Goal: Task Accomplishment & Management: Manage account settings

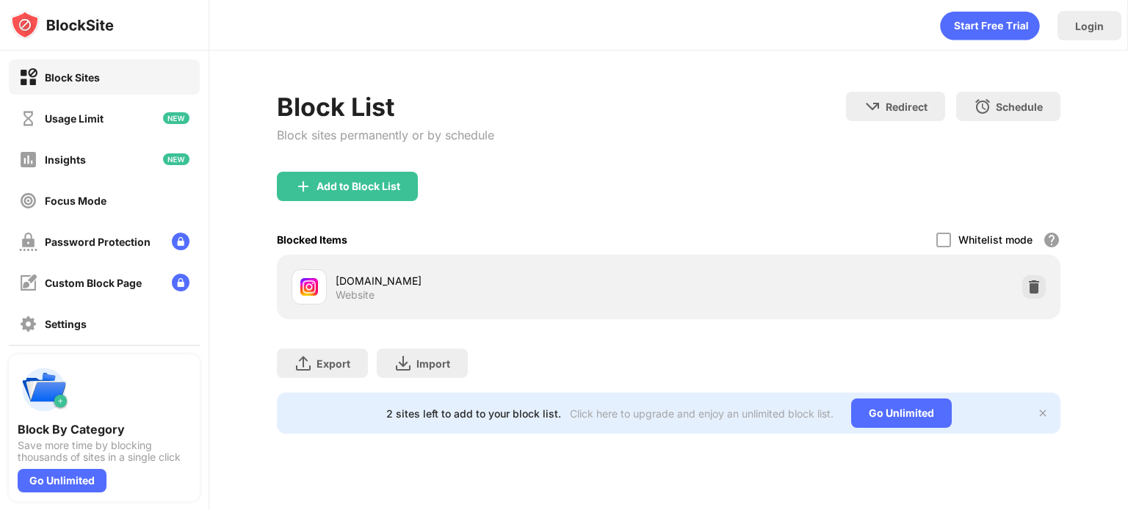
click at [932, 235] on div "Blocked Items Whitelist mode Block all websites except for those in your whitel…" at bounding box center [668, 240] width 783 height 30
click at [937, 236] on div "Blocked Items Whitelist mode Block all websites except for those in your whitel…" at bounding box center [668, 240] width 783 height 30
click at [946, 236] on div at bounding box center [943, 240] width 15 height 15
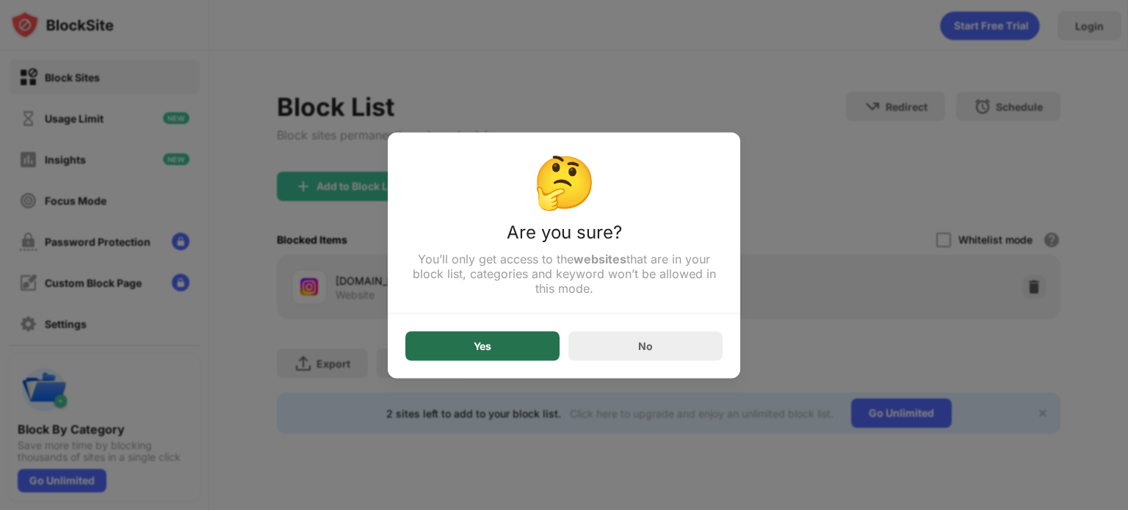
click at [520, 339] on div "Yes" at bounding box center [482, 345] width 154 height 29
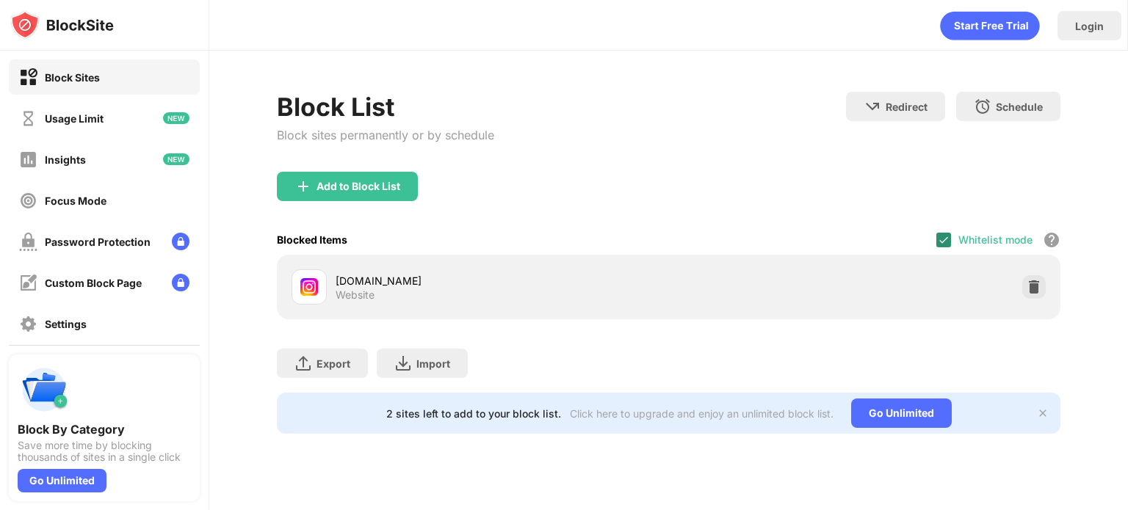
click at [943, 240] on img at bounding box center [944, 240] width 12 height 12
